Goal: Find specific page/section: Locate a particular part of the current website

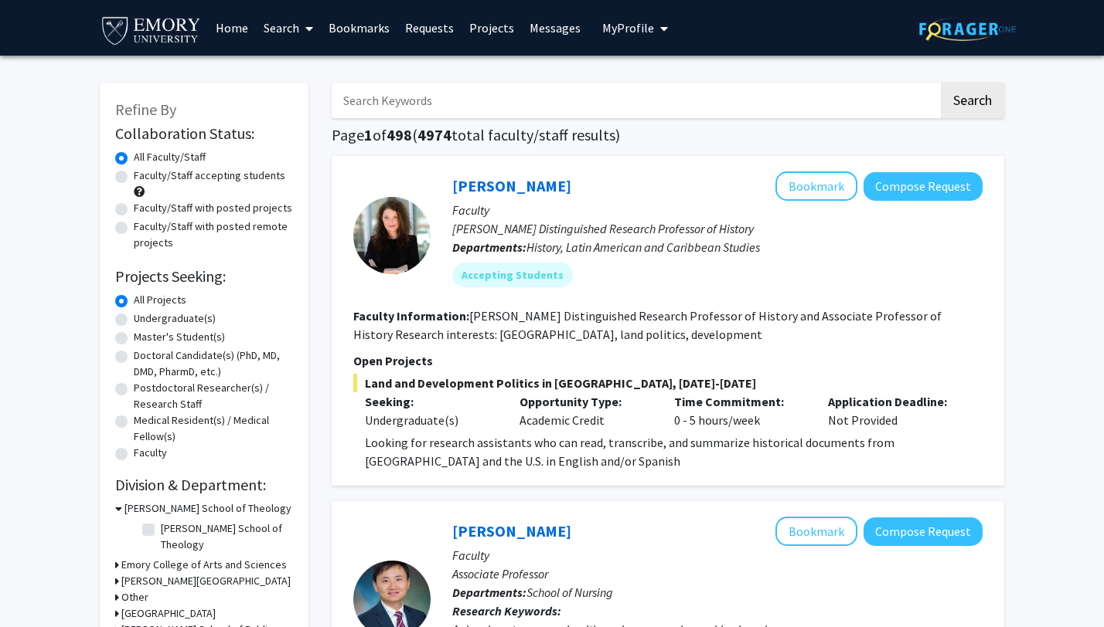
click at [366, 24] on link "Bookmarks" at bounding box center [359, 28] width 77 height 54
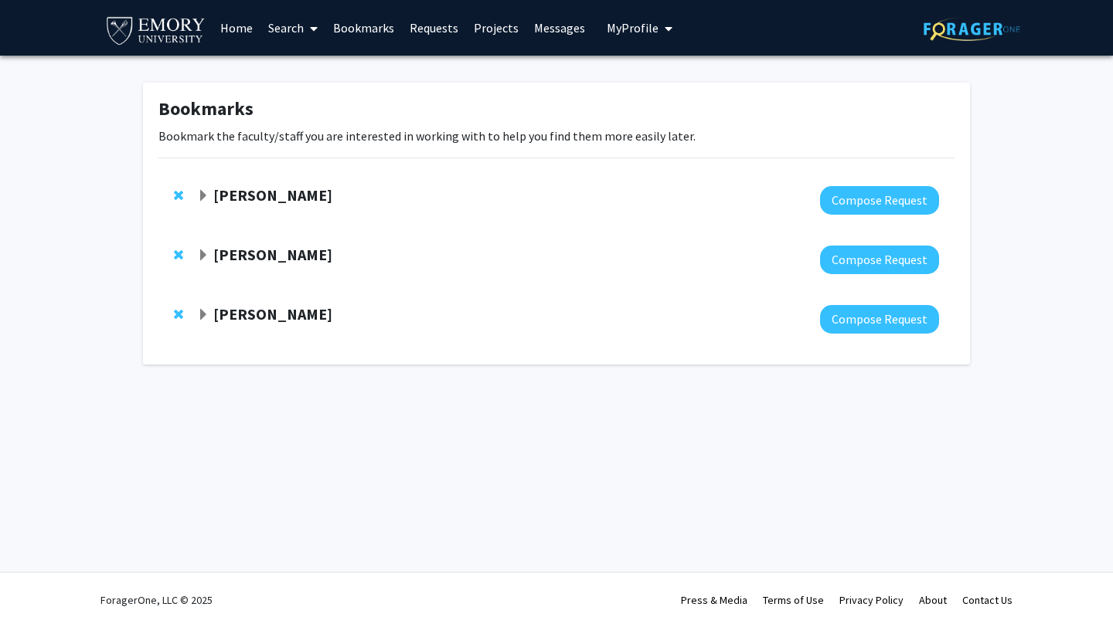
click at [326, 196] on strong "[PERSON_NAME]" at bounding box center [272, 194] width 119 height 19
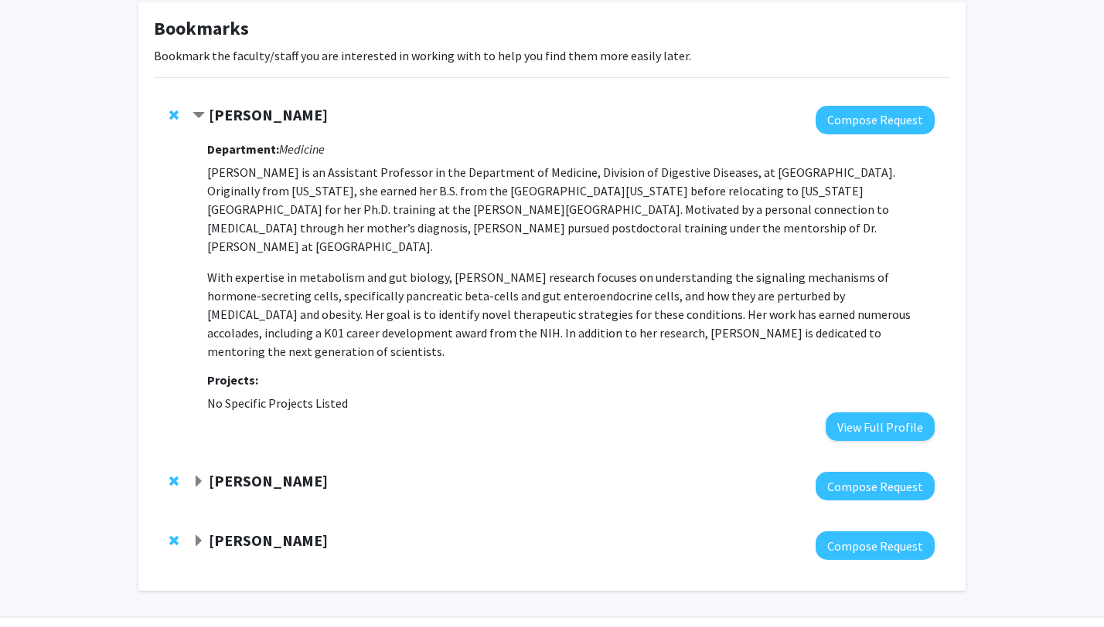
scroll to position [88, 0]
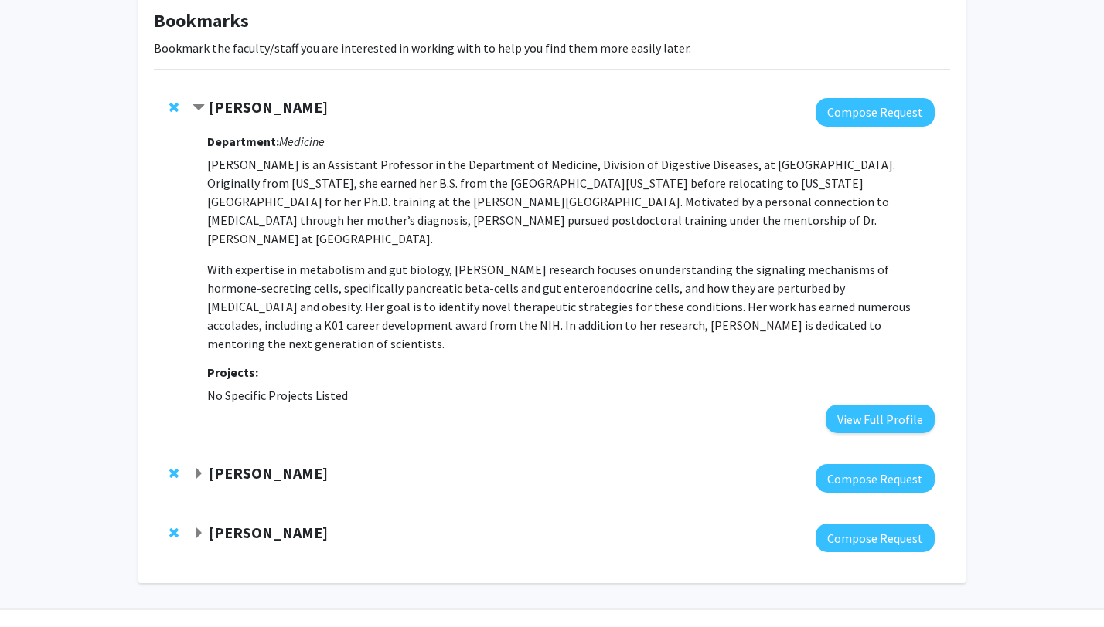
click at [302, 396] on div "[PERSON_NAME] Compose Request Department: Medicine [PERSON_NAME] is an Assistan…" at bounding box center [552, 266] width 796 height 366
click at [269, 449] on div "[PERSON_NAME] Compose Request" at bounding box center [552, 479] width 796 height 60
click at [268, 464] on strong "[PERSON_NAME]" at bounding box center [268, 473] width 119 height 19
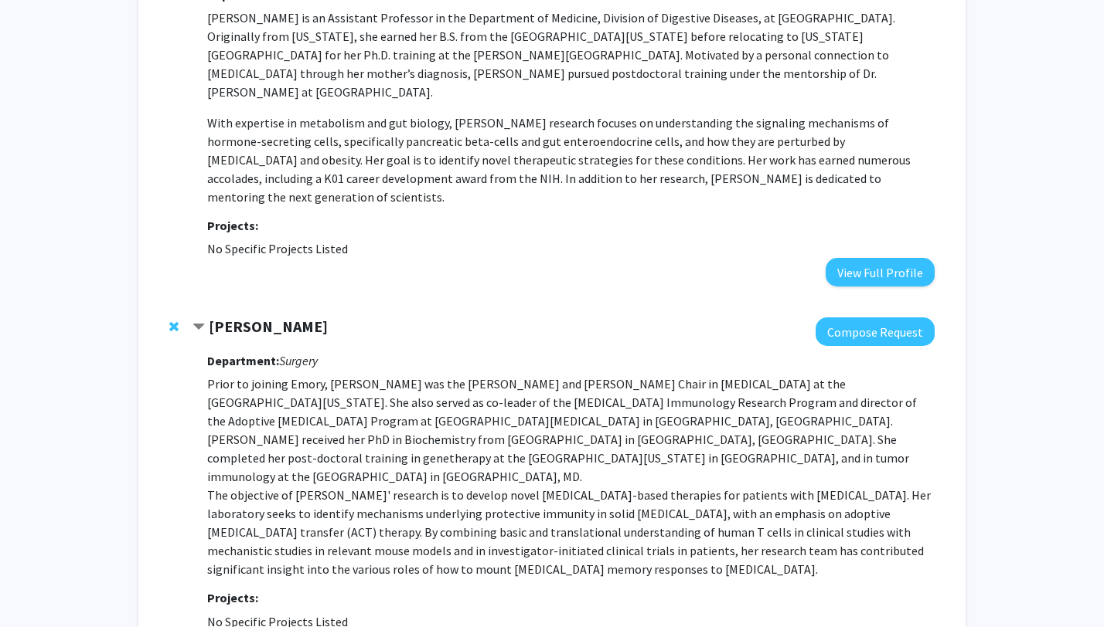
scroll to position [239, 0]
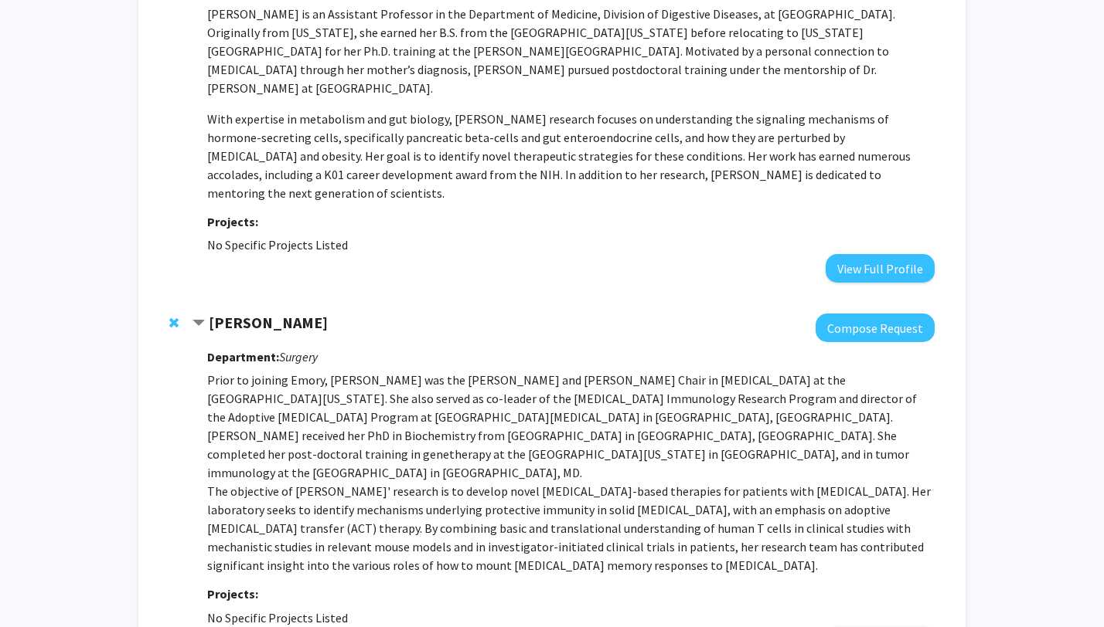
click at [243, 313] on strong "[PERSON_NAME]" at bounding box center [268, 322] width 119 height 19
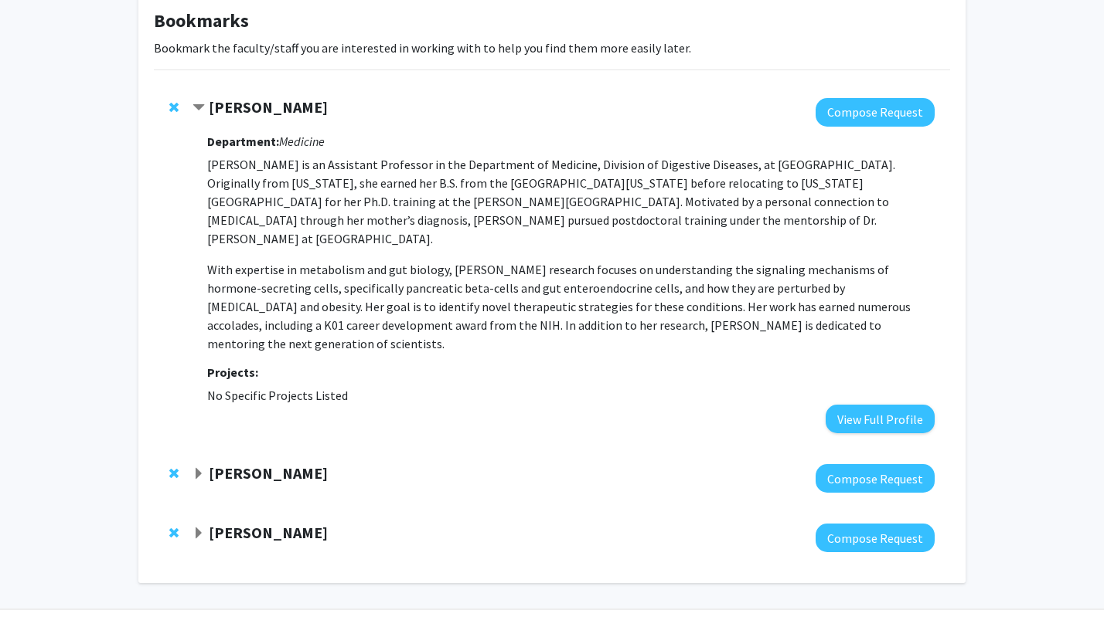
click at [229, 464] on div at bounding box center [563, 478] width 742 height 29
click at [242, 464] on strong "[PERSON_NAME]" at bounding box center [268, 473] width 119 height 19
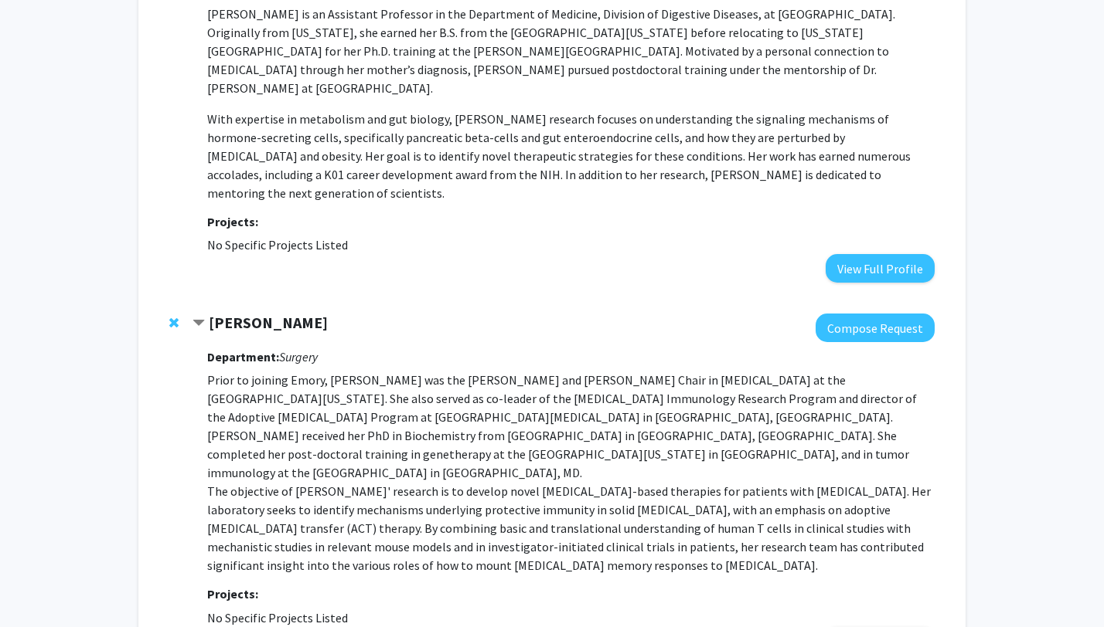
click at [242, 438] on p "Prior to joining Emory, [PERSON_NAME] was the [PERSON_NAME] and [PERSON_NAME] C…" at bounding box center [570, 473] width 727 height 204
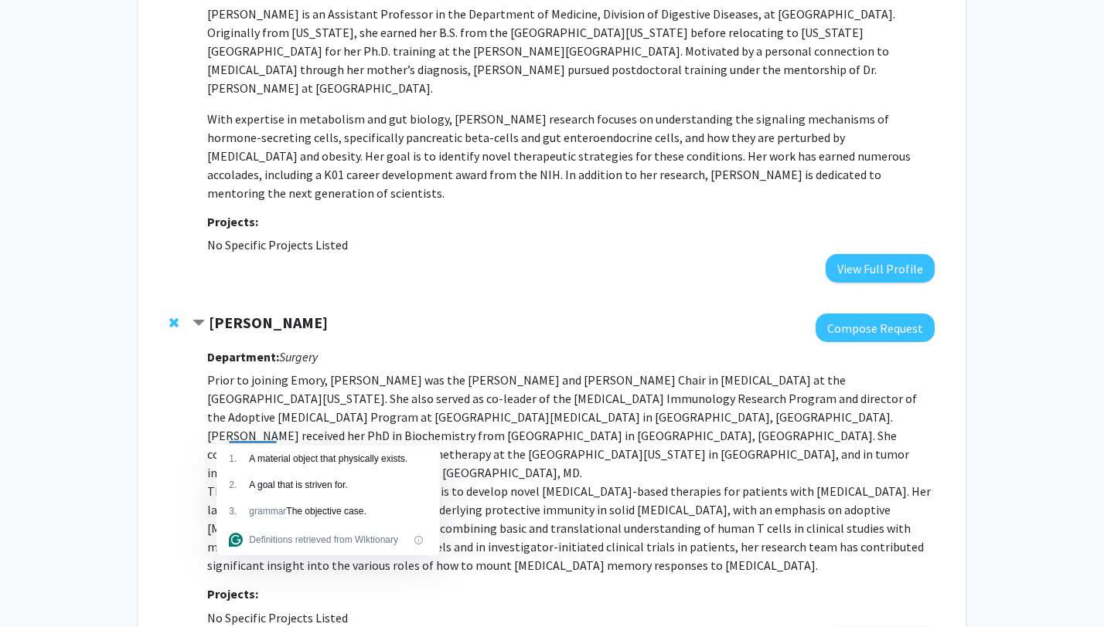
click at [269, 432] on p "Prior to joining Emory, [PERSON_NAME] was the [PERSON_NAME] and [PERSON_NAME] C…" at bounding box center [570, 473] width 727 height 204
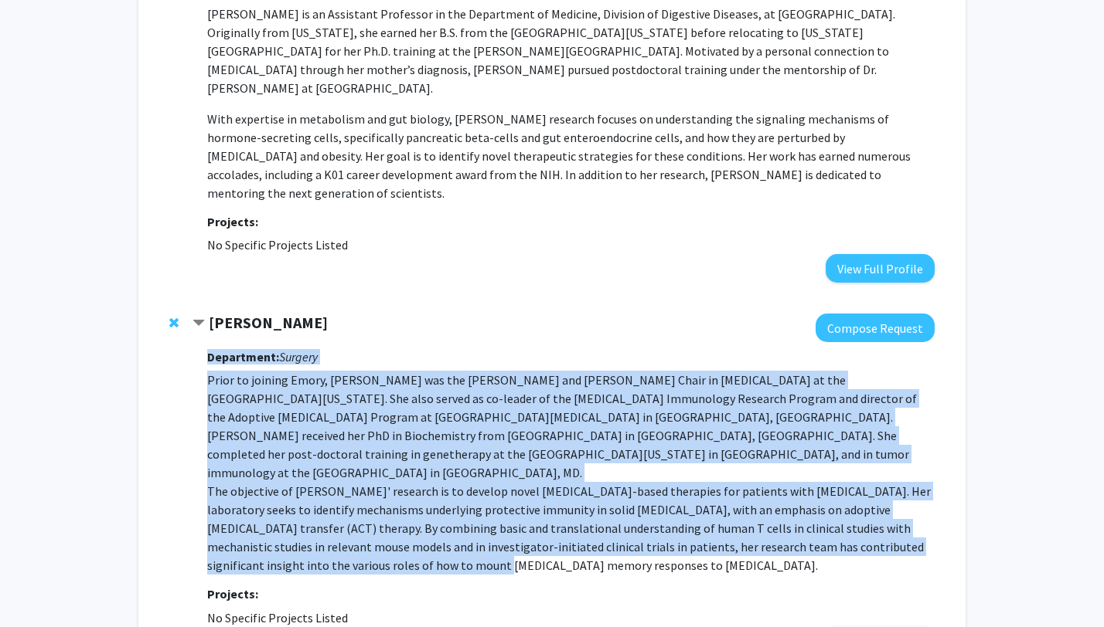
drag, startPoint x: 312, startPoint y: 516, endPoint x: 201, endPoint y: 373, distance: 181.2
click at [201, 372] on div "[PERSON_NAME] Compose Request Department: Surgery Prior to joining Emory, [PERS…" at bounding box center [563, 485] width 742 height 342
copy div "Department: Surgery Prior to joining Emory, [PERSON_NAME] was the [PERSON_NAME]…"
